Goal: Task Accomplishment & Management: Manage account settings

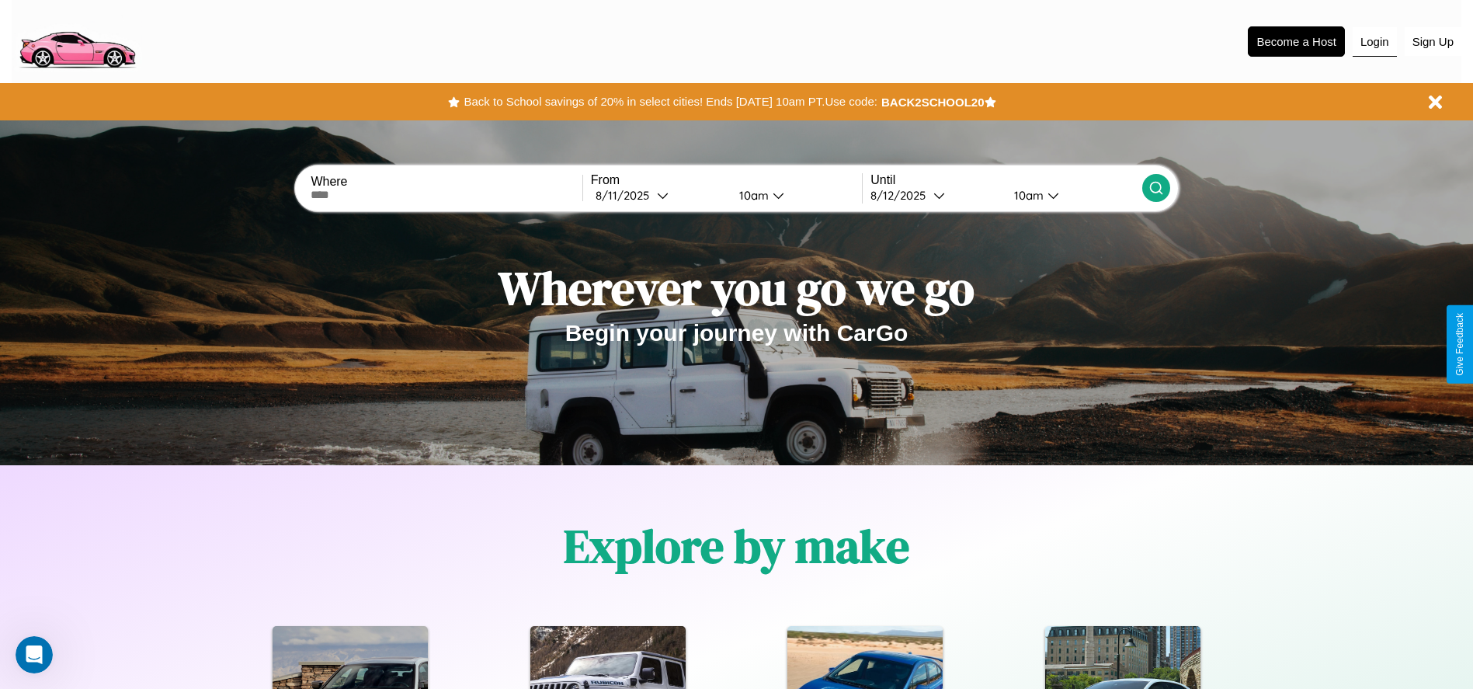
click at [1375, 41] on button "Login" at bounding box center [1375, 42] width 44 height 30
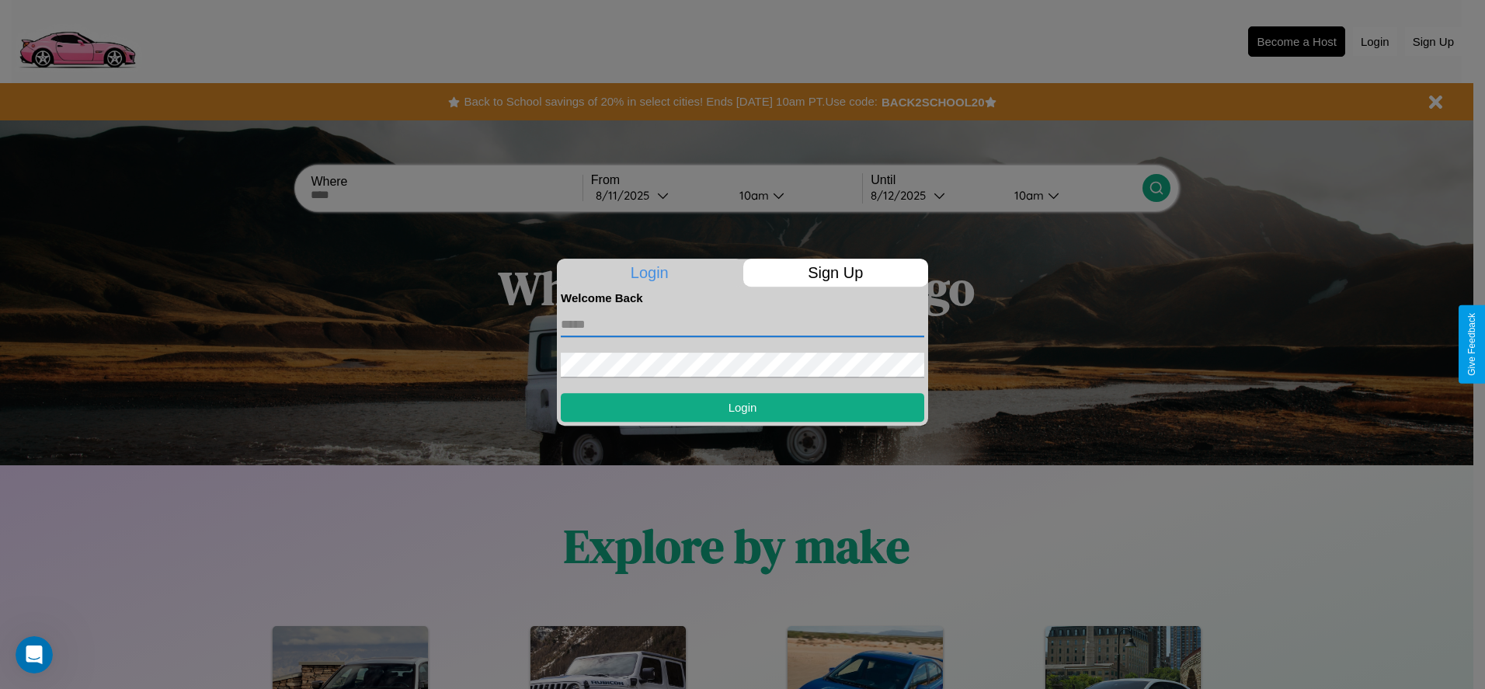
click at [742, 324] on input "text" at bounding box center [742, 324] width 363 height 25
type input "**********"
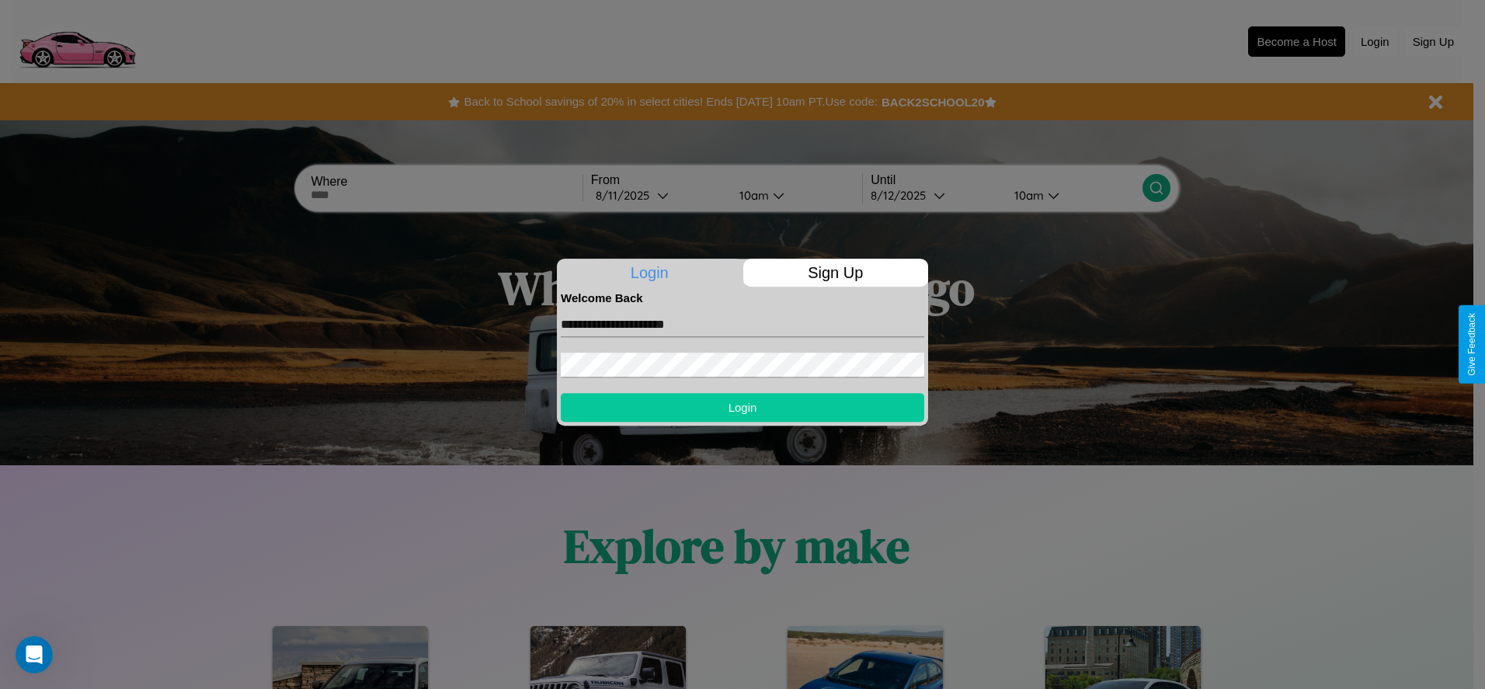
click at [742, 407] on button "Login" at bounding box center [742, 407] width 363 height 29
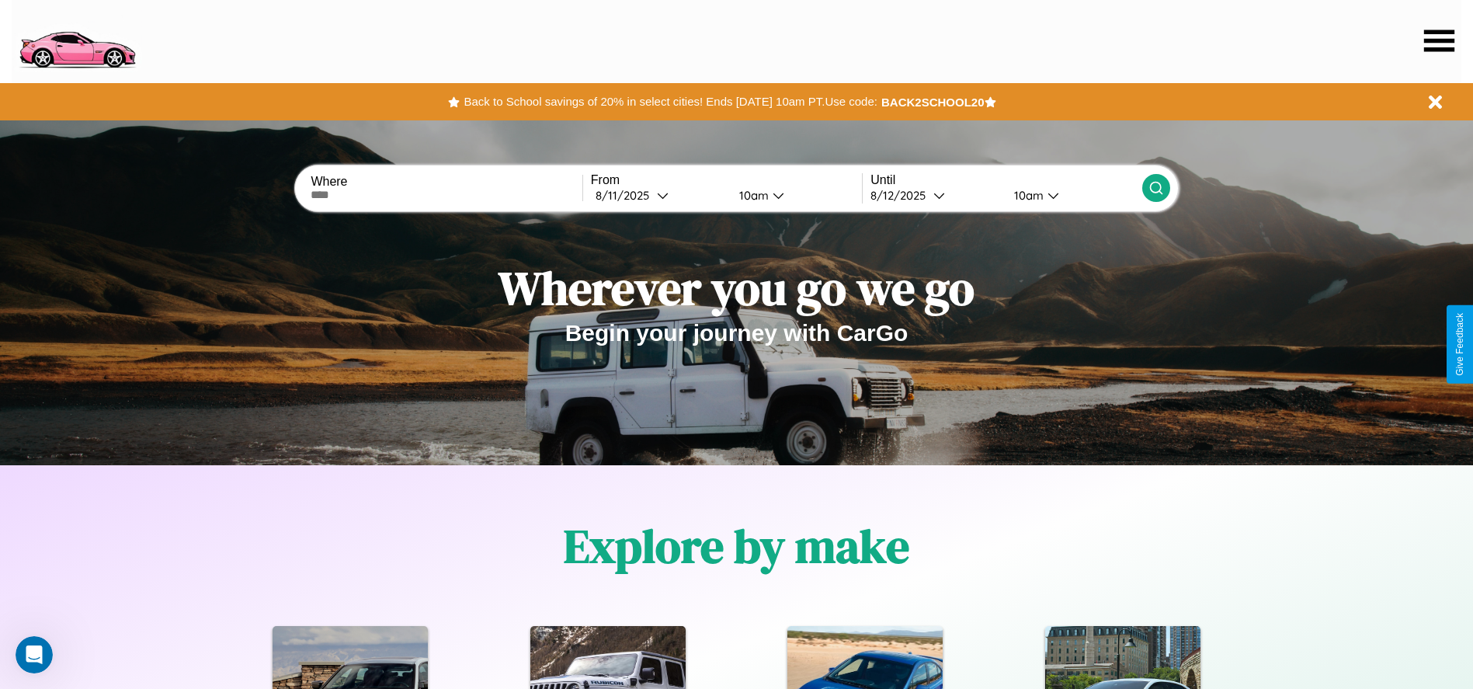
click at [1439, 40] on icon at bounding box center [1439, 41] width 30 height 22
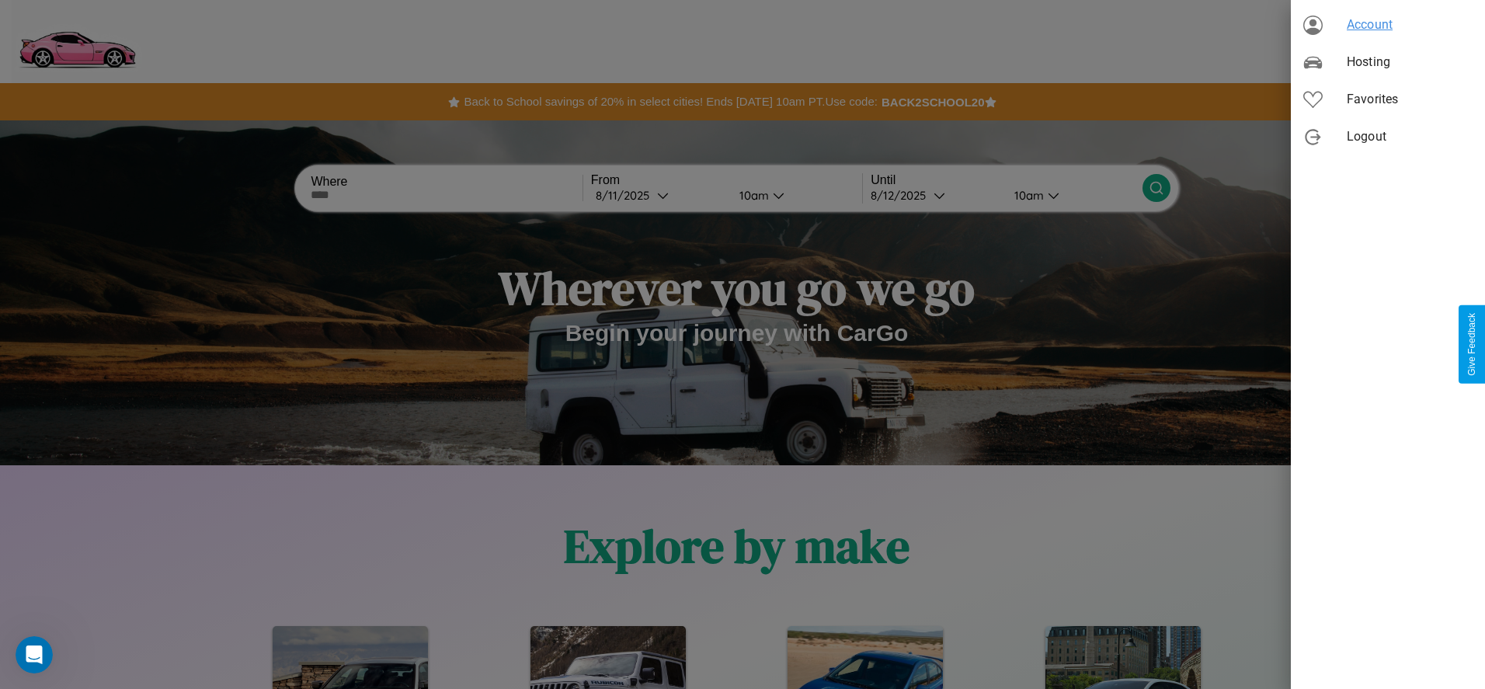
click at [1388, 25] on span "Account" at bounding box center [1410, 25] width 126 height 19
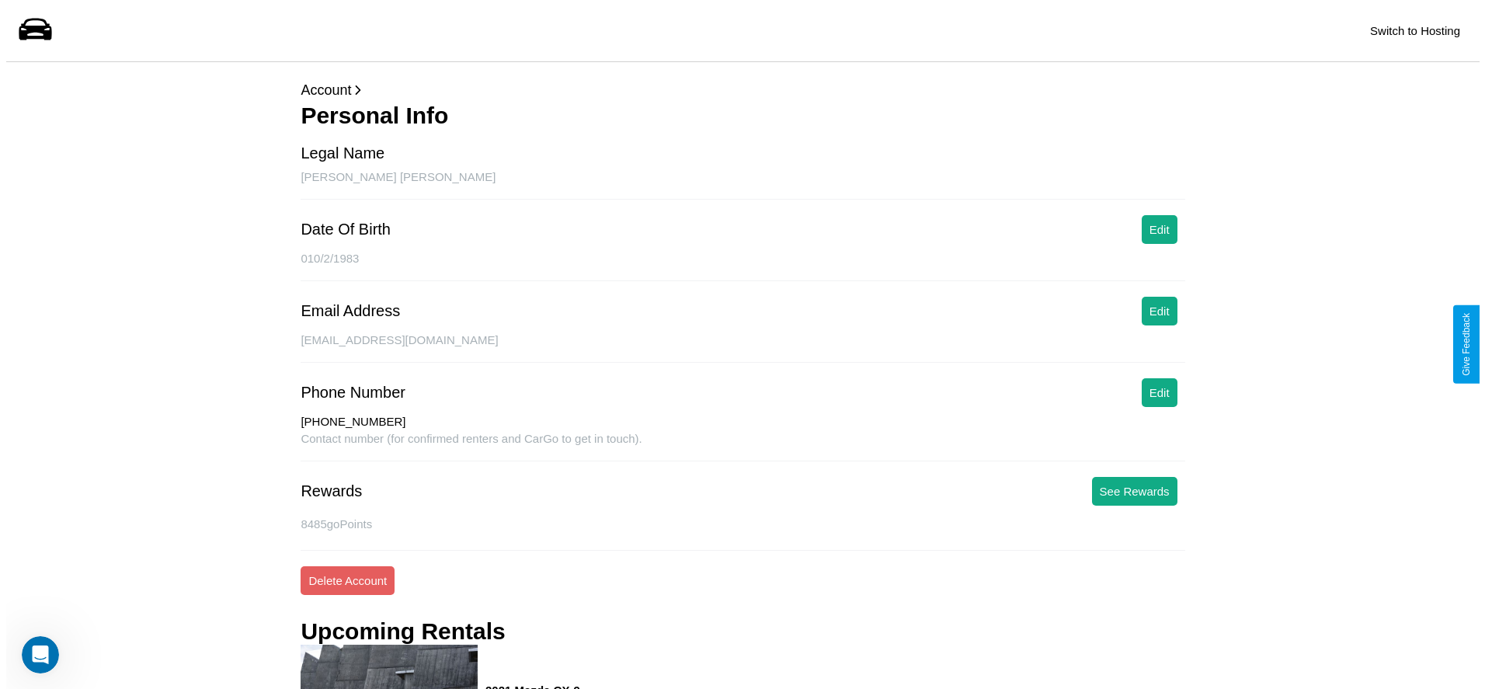
scroll to position [236, 0]
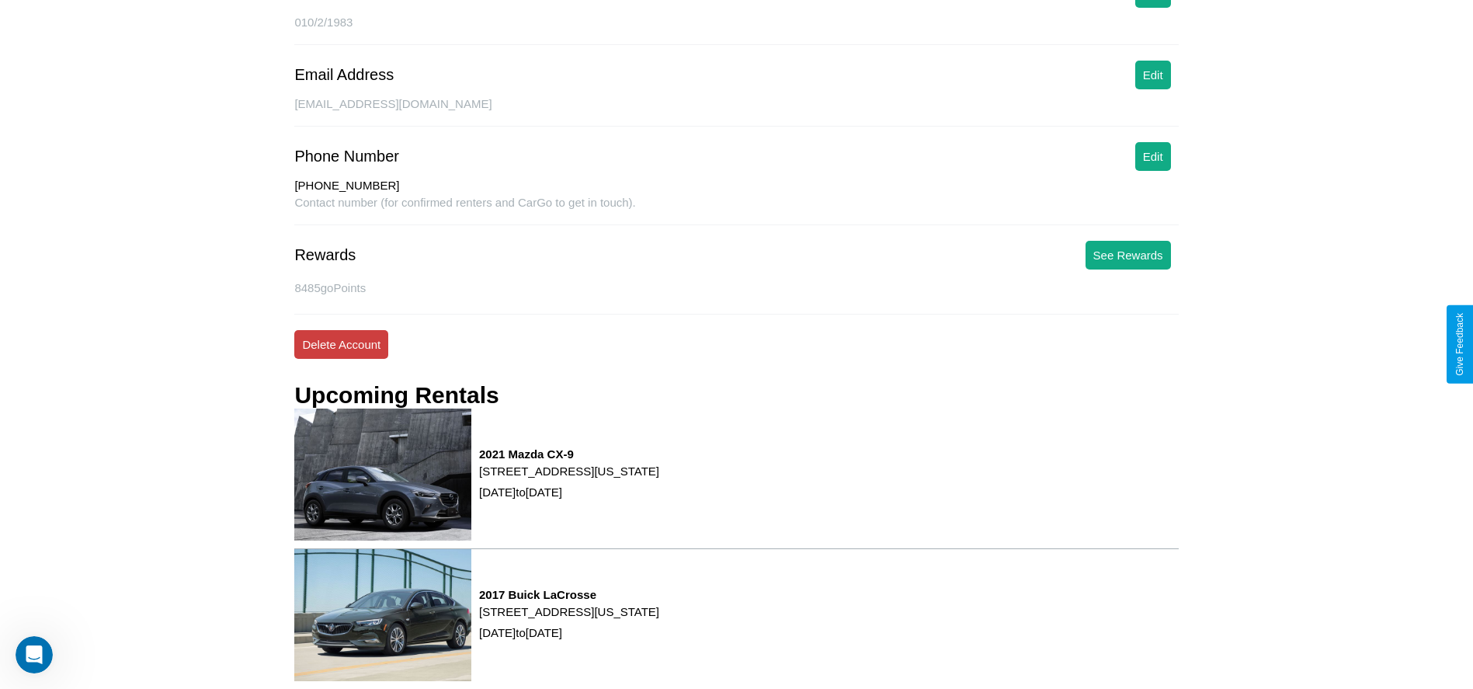
click at [341, 344] on button "Delete Account" at bounding box center [341, 344] width 94 height 29
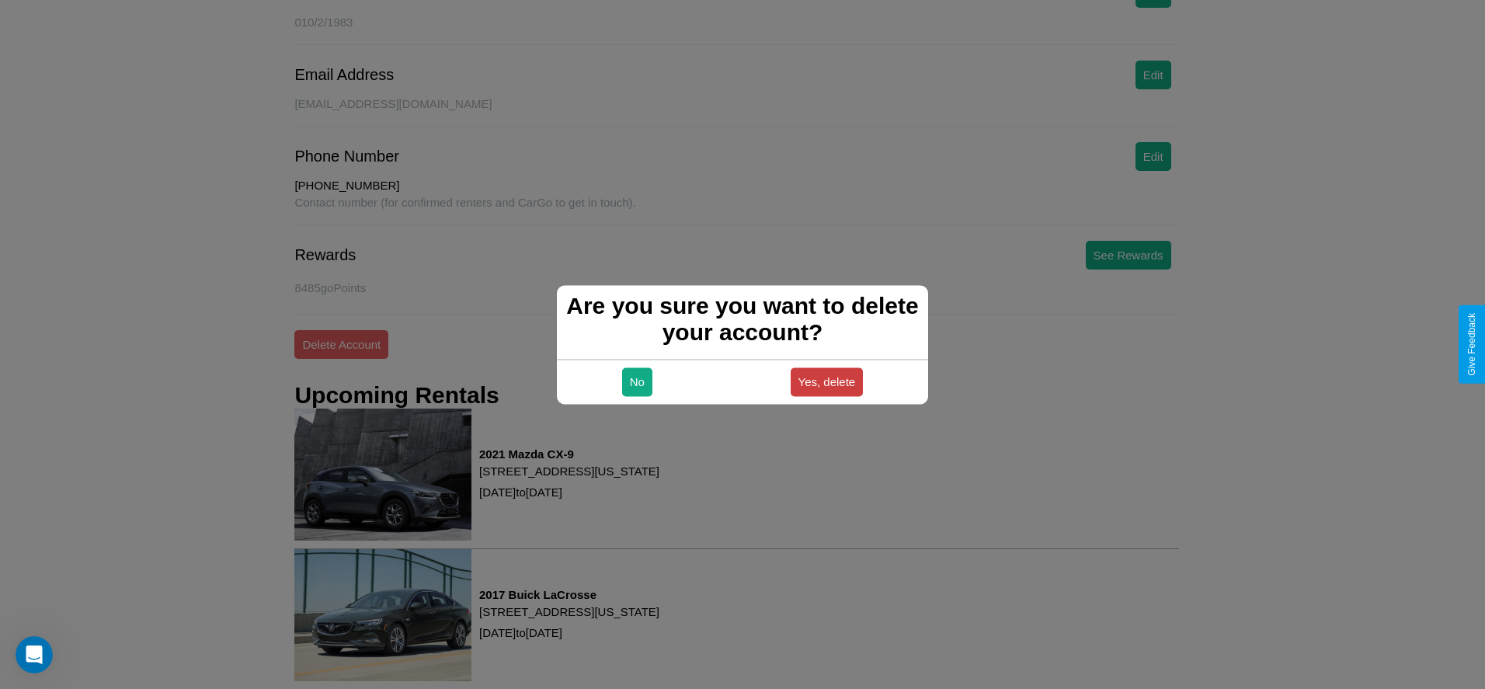
click at [826, 381] on button "Yes, delete" at bounding box center [827, 381] width 73 height 29
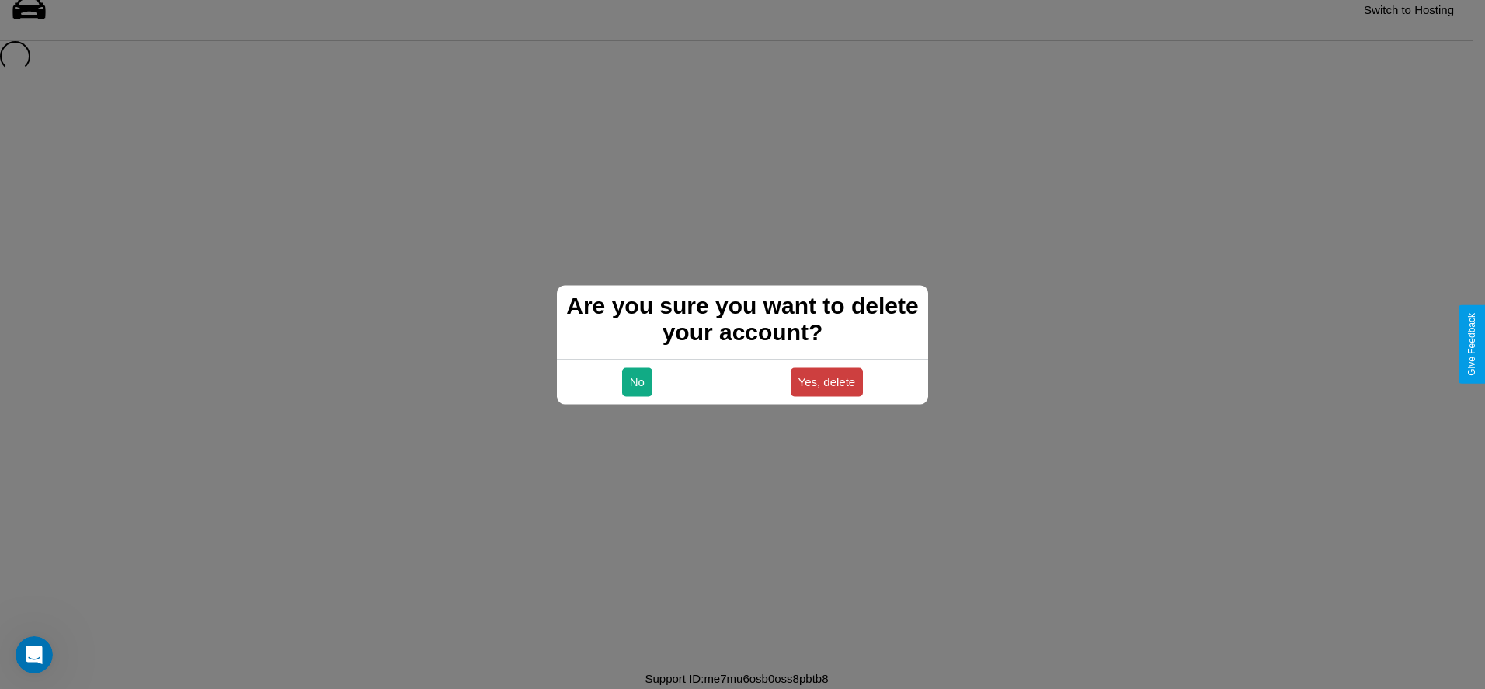
scroll to position [21, 0]
